Goal: Transaction & Acquisition: Book appointment/travel/reservation

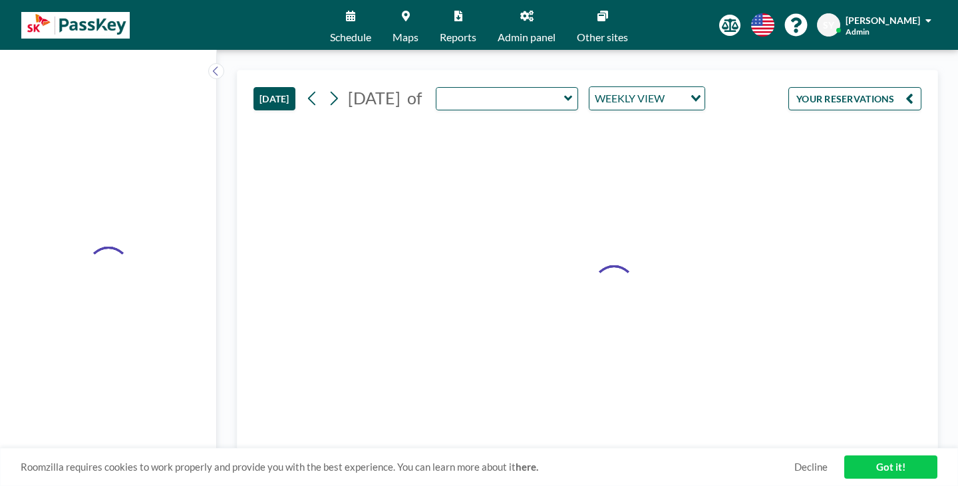
type input "Topaz"
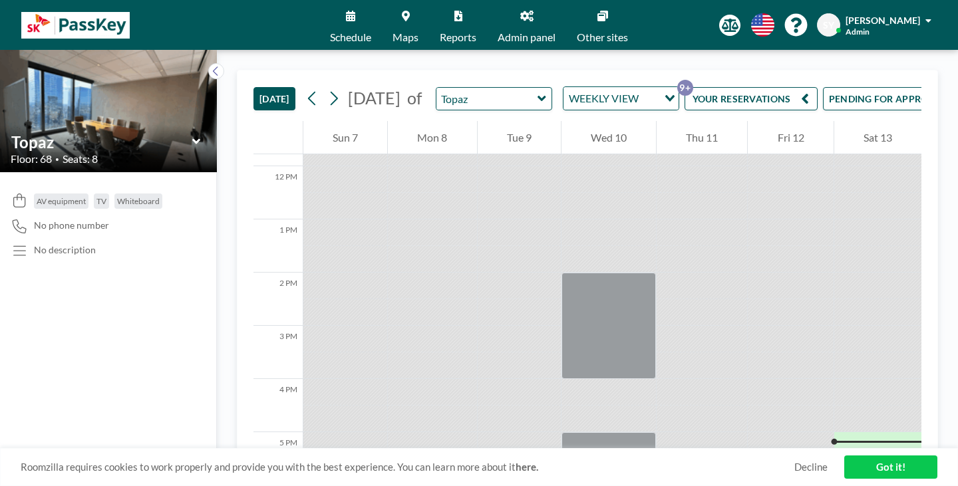
scroll to position [713, 0]
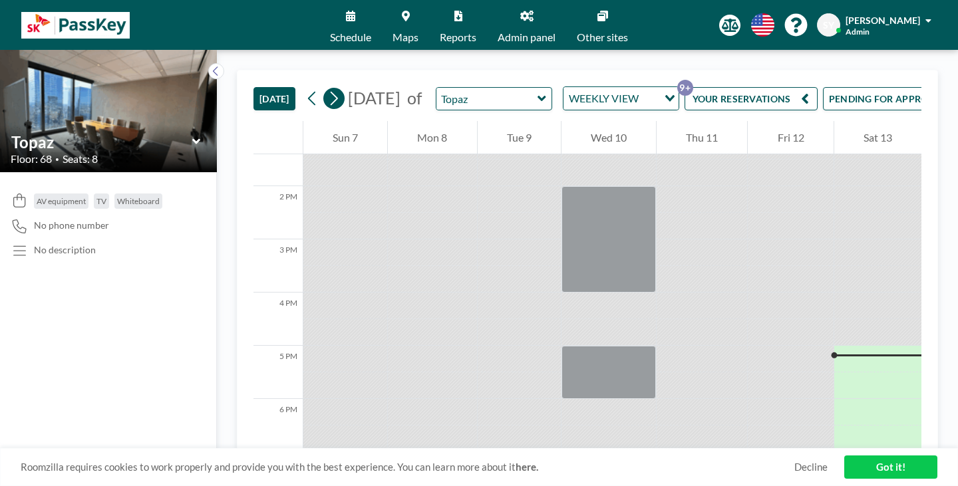
click at [327, 89] on icon at bounding box center [333, 99] width 13 height 20
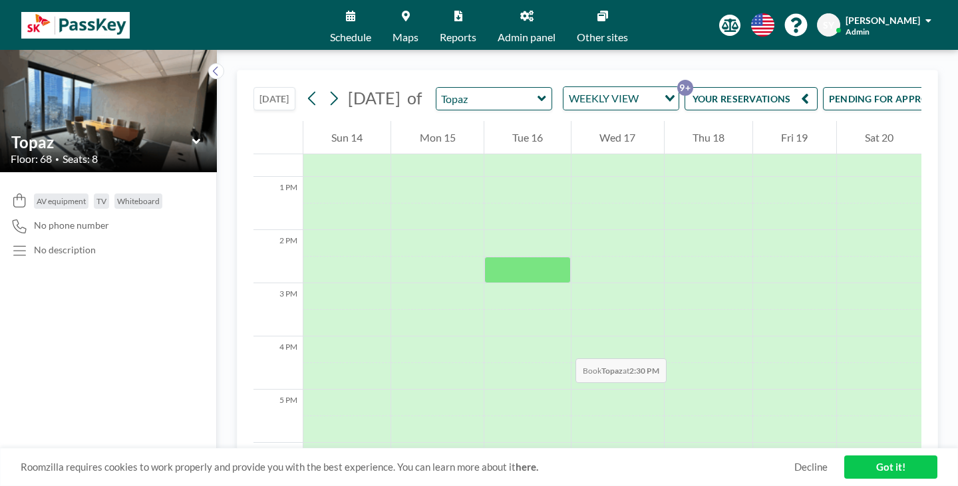
scroll to position [715, 0]
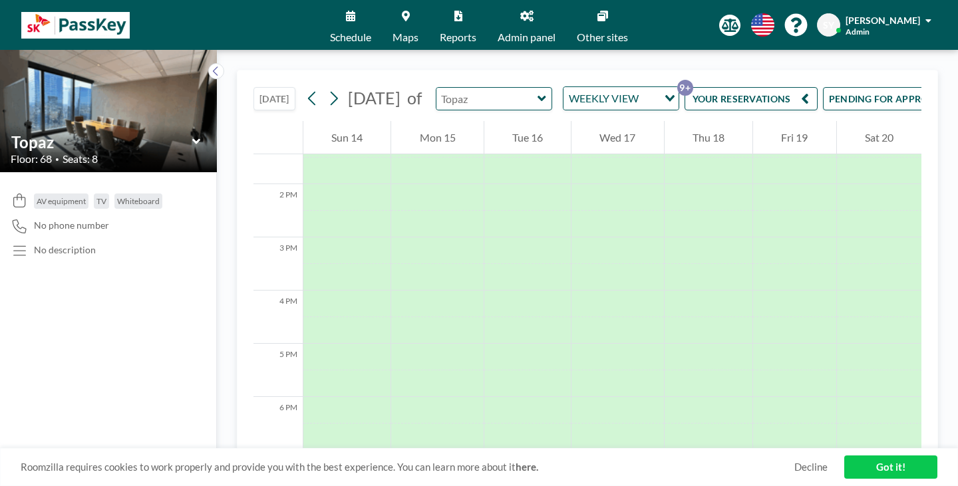
click at [461, 88] on input "text" at bounding box center [488, 99] width 102 height 22
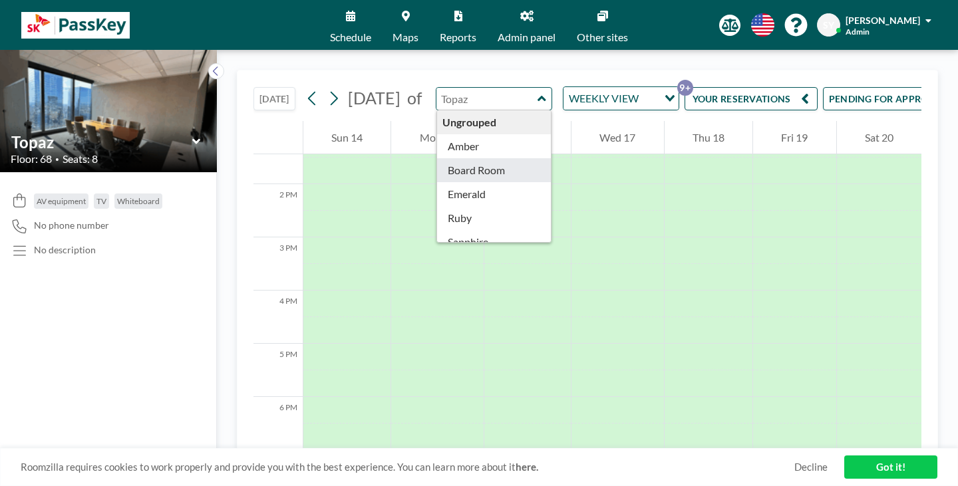
type input "Board Room"
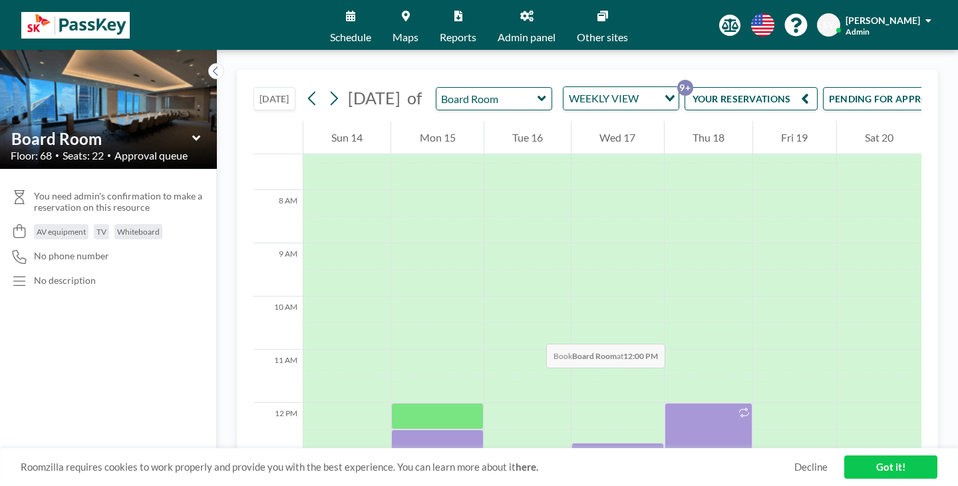
scroll to position [457, 0]
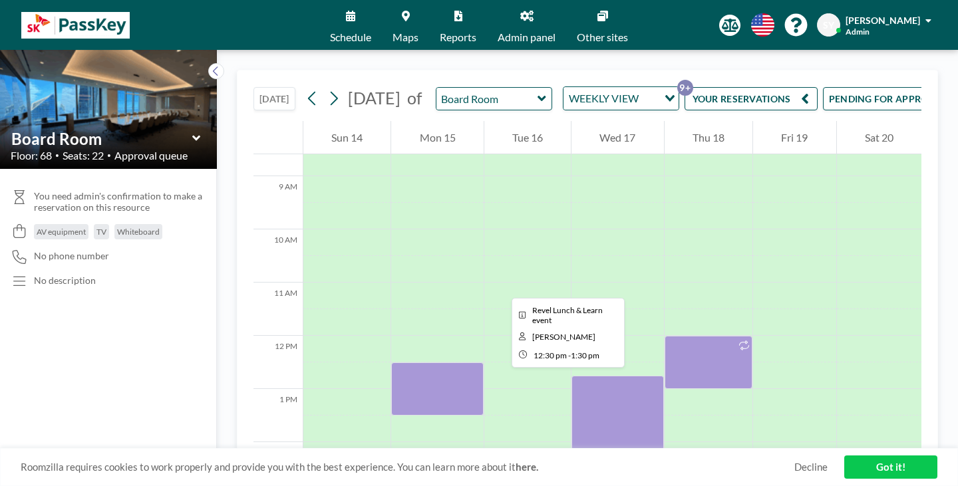
click at [402, 363] on div at bounding box center [437, 389] width 92 height 53
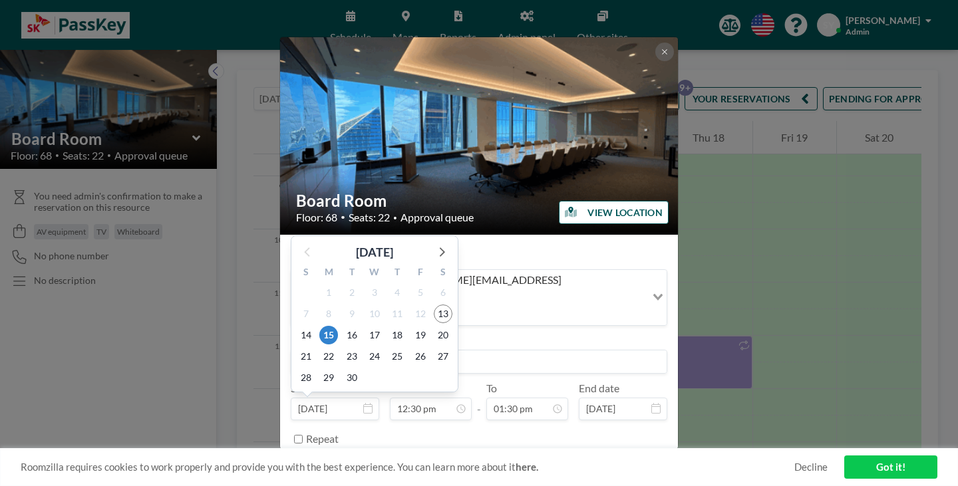
click at [368, 398] on input "[DATE]" at bounding box center [335, 409] width 89 height 23
click at [450, 243] on icon at bounding box center [441, 251] width 17 height 17
click at [361, 305] on span "7" at bounding box center [352, 314] width 19 height 19
type input "[DATE]"
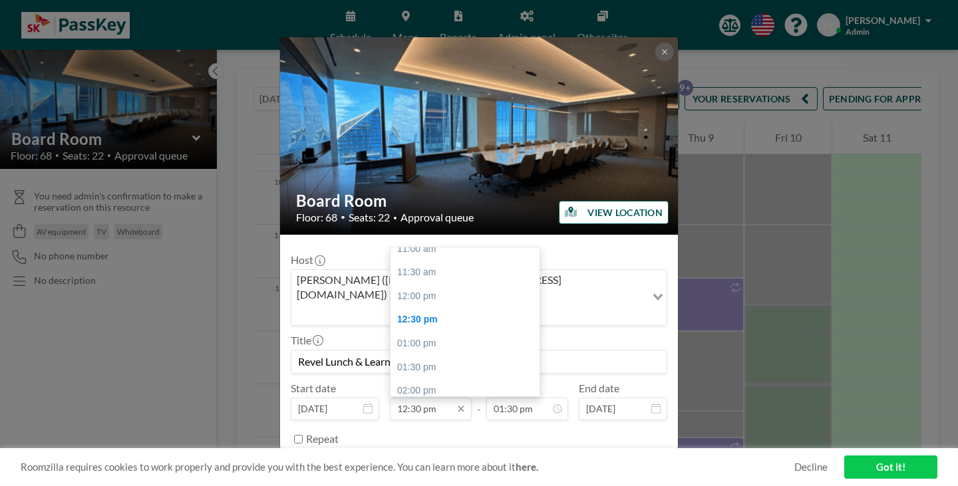
scroll to position [519, 0]
click at [431, 398] on input "12:30 pm" at bounding box center [431, 409] width 82 height 23
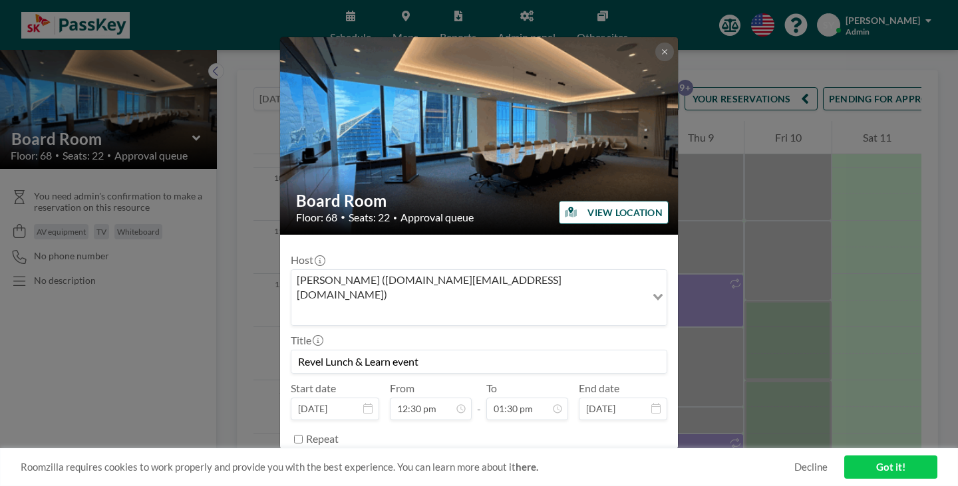
click at [437, 461] on div "REMOVE SAVE CHANGES" at bounding box center [479, 472] width 377 height 23
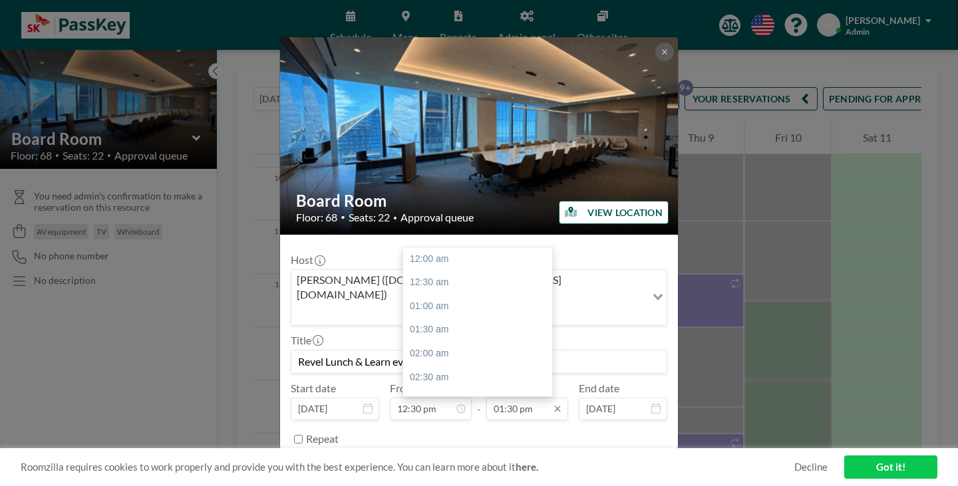
scroll to position [574, 0]
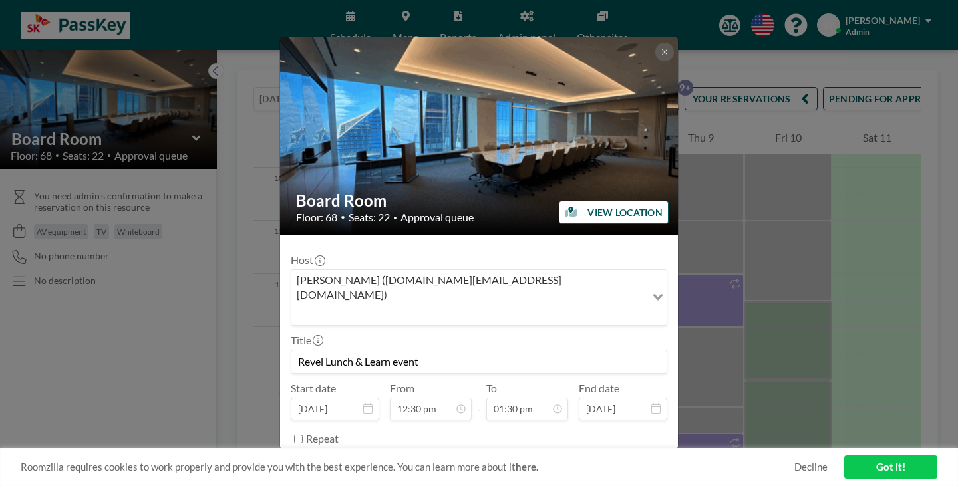
click at [611, 461] on button "SAVE CHANGES" at bounding box center [626, 472] width 84 height 23
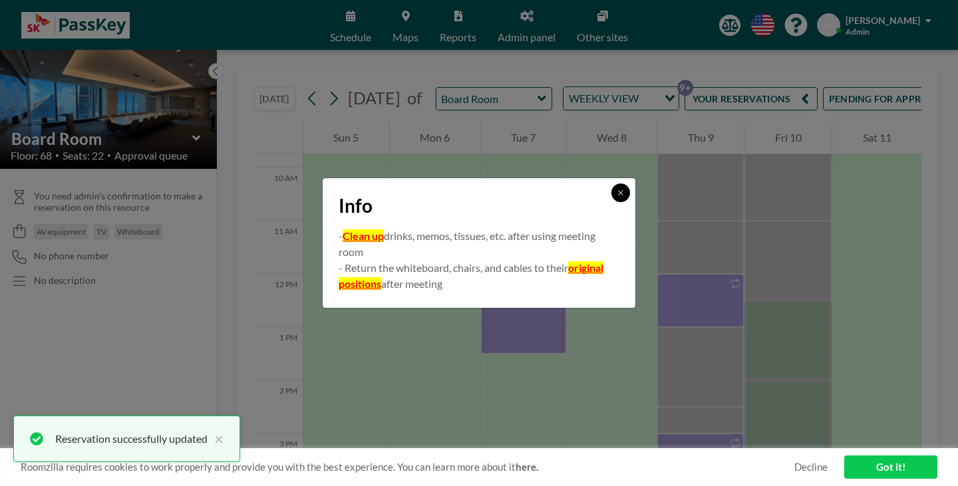
click at [612, 201] on button at bounding box center [621, 193] width 19 height 19
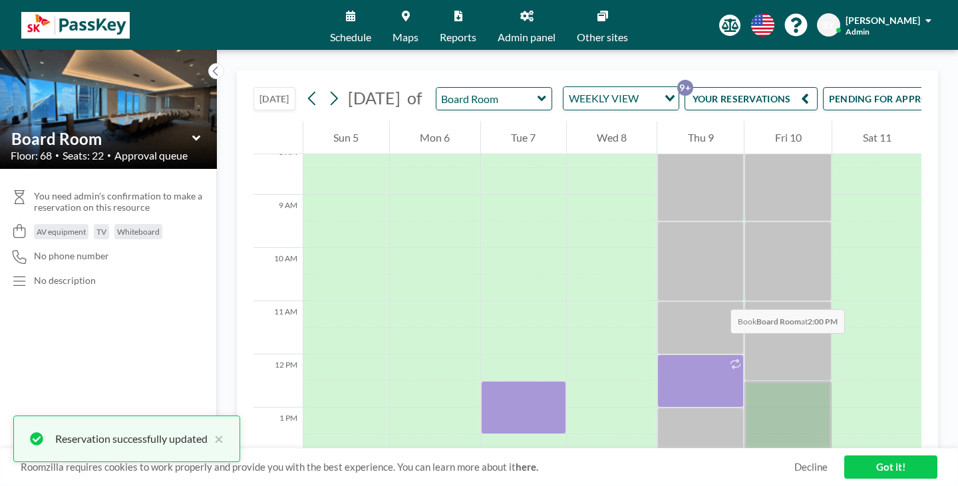
scroll to position [386, 0]
